Goal: Subscribe to service/newsletter

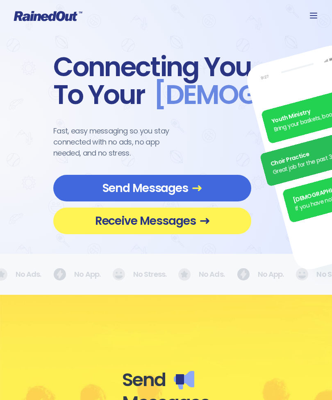
click at [89, 217] on span "Receive Messages" at bounding box center [152, 221] width 173 height 14
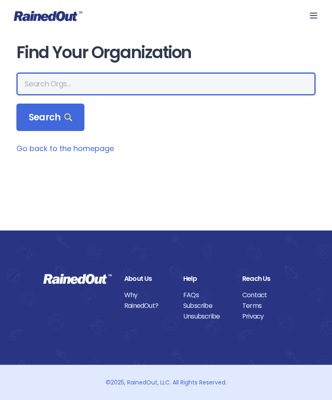
click at [38, 80] on input "text" at bounding box center [165, 83] width 299 height 23
type input "The heights"
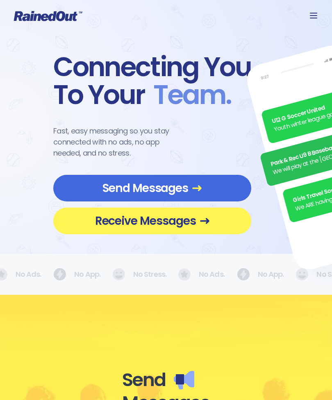
click at [93, 219] on span "Receive Messages" at bounding box center [152, 221] width 173 height 14
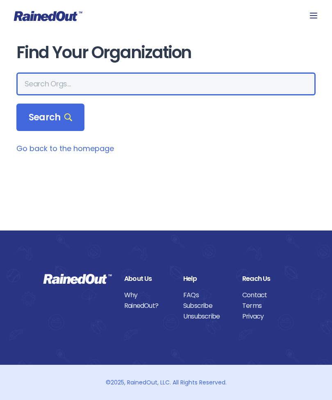
click at [38, 85] on input "text" at bounding box center [165, 83] width 299 height 23
type input "Richmond heights"
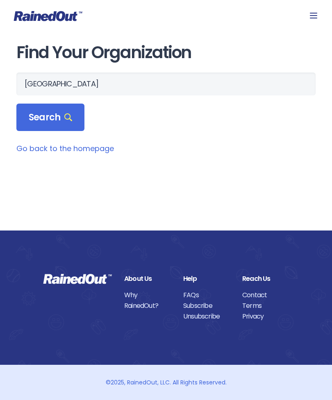
click at [29, 126] on div "Search" at bounding box center [50, 118] width 68 height 28
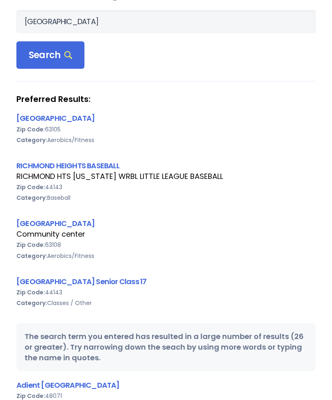
scroll to position [62, 0]
click at [36, 225] on link "Richmond Heights Community Center" at bounding box center [55, 224] width 78 height 10
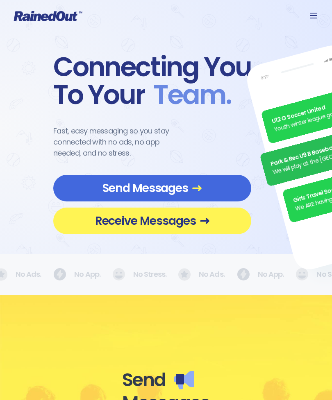
click at [88, 221] on span "Receive Messages" at bounding box center [152, 221] width 173 height 14
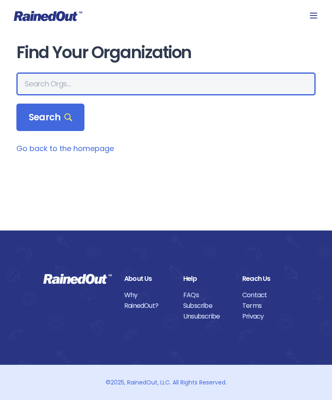
click at [41, 86] on input "text" at bounding box center [165, 83] width 299 height 23
type input "The heights group fitness"
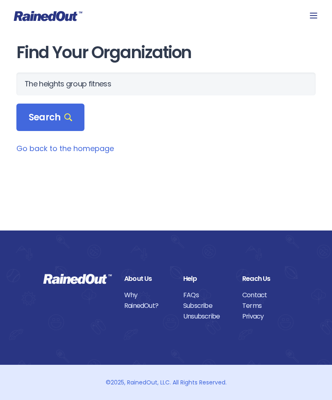
click at [29, 116] on span "Search" at bounding box center [50, 117] width 43 height 11
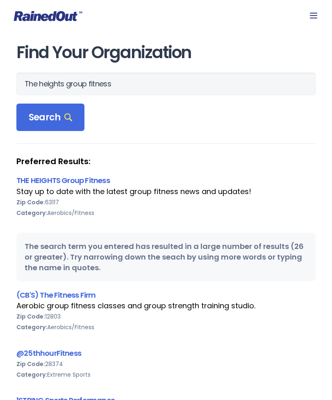
click at [22, 183] on link "THE HEIGHTS Group Fitness" at bounding box center [62, 180] width 93 height 10
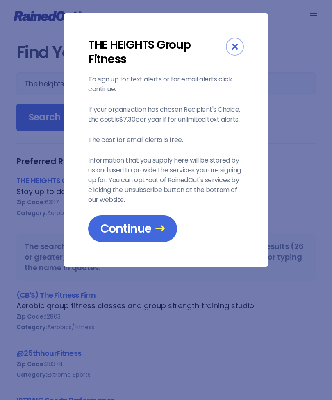
click at [108, 223] on span "Continue" at bounding box center [132, 229] width 64 height 14
